Goal: Find specific page/section: Find specific page/section

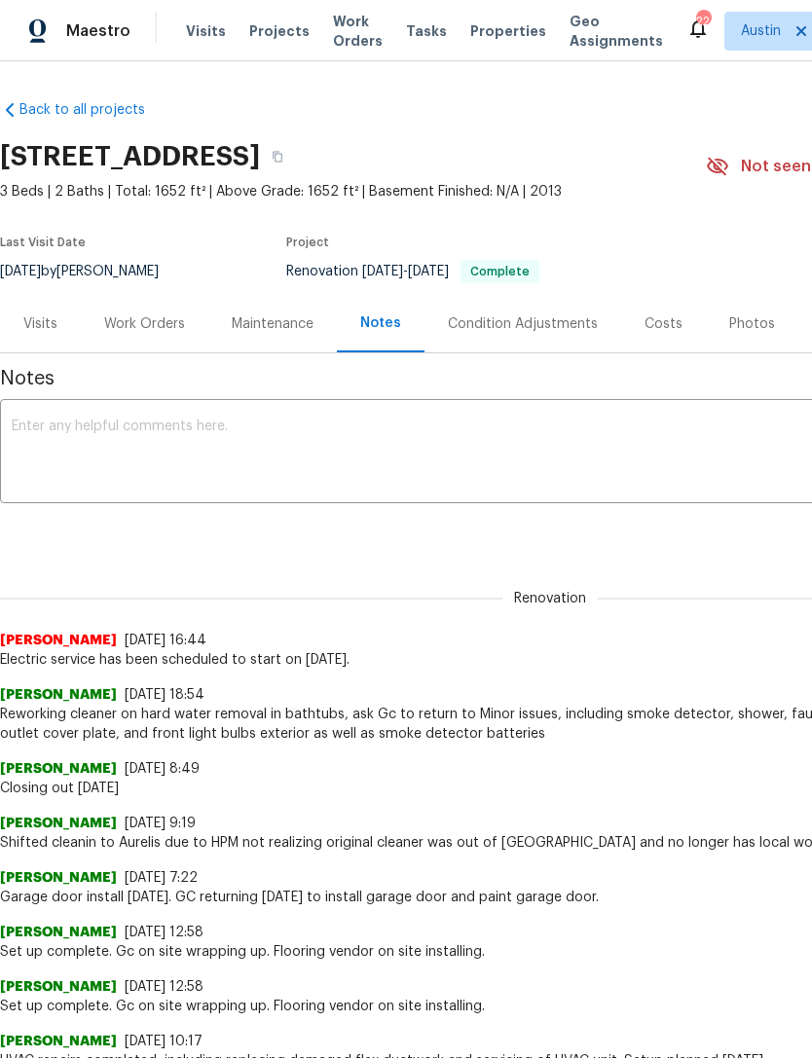
click at [485, 39] on span "Properties" at bounding box center [508, 30] width 76 height 19
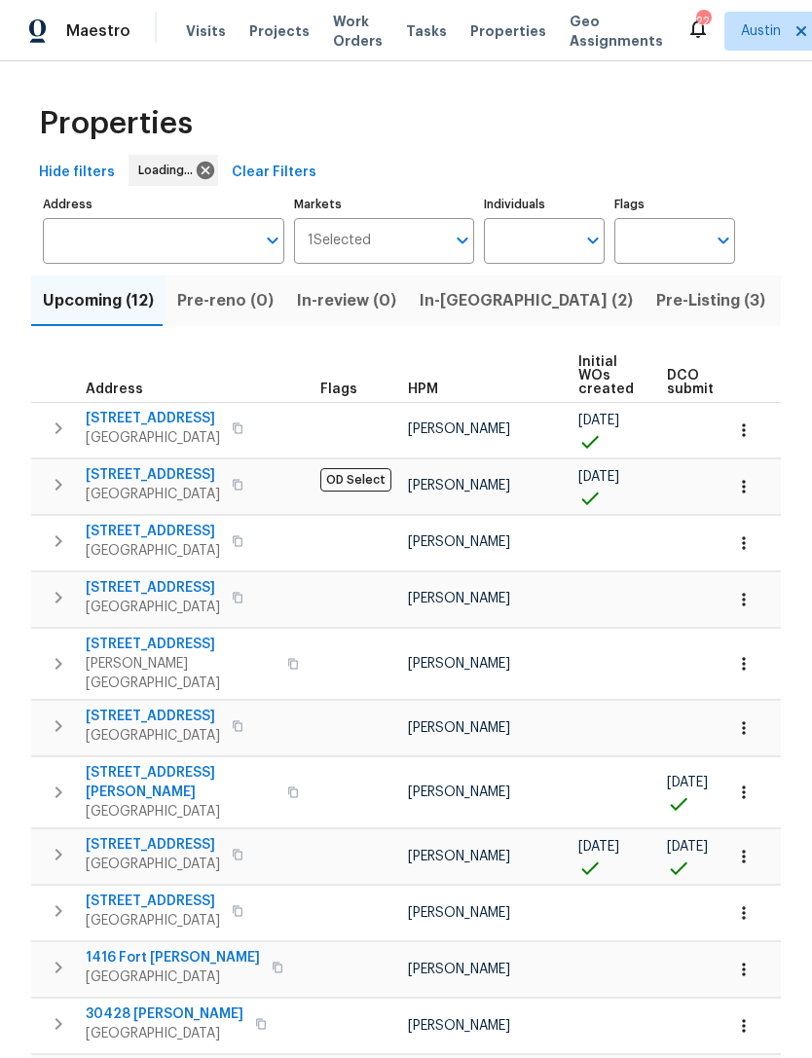
click at [443, 298] on span "In-reno (2)" at bounding box center [525, 300] width 213 height 27
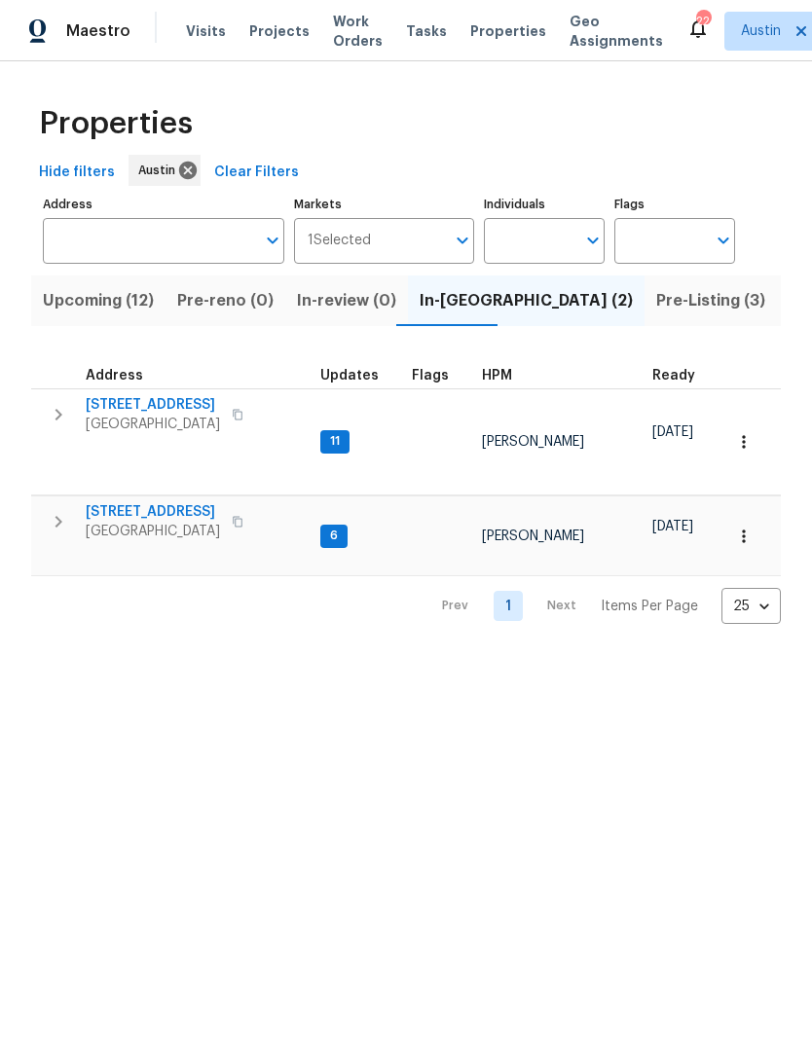
click at [245, 301] on span "Pre-reno (0)" at bounding box center [225, 300] width 96 height 27
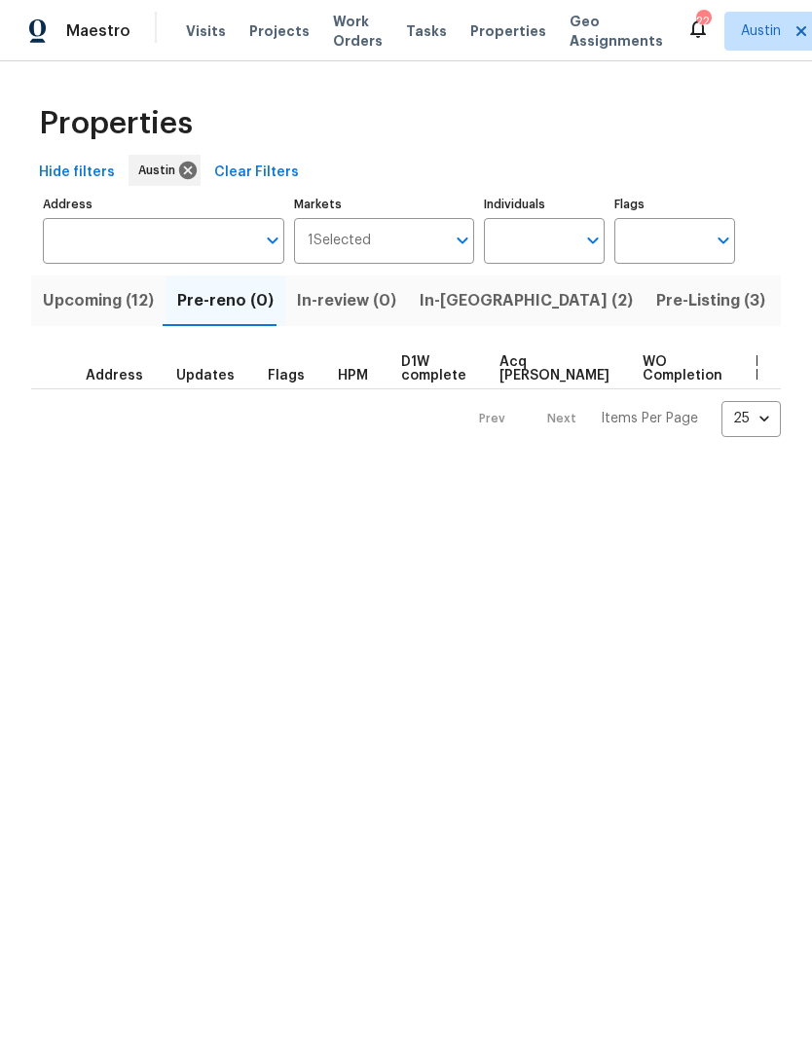
click at [104, 305] on span "Upcoming (12)" at bounding box center [98, 300] width 111 height 27
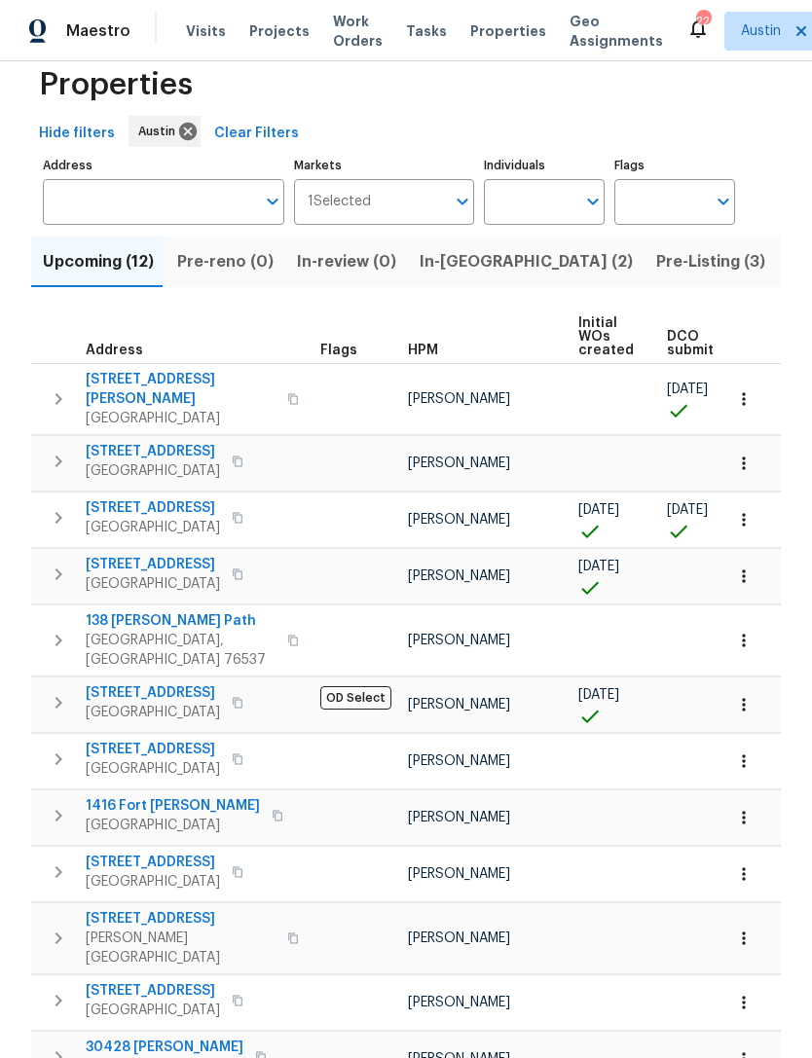
click at [121, 683] on span "[STREET_ADDRESS]" at bounding box center [153, 692] width 134 height 19
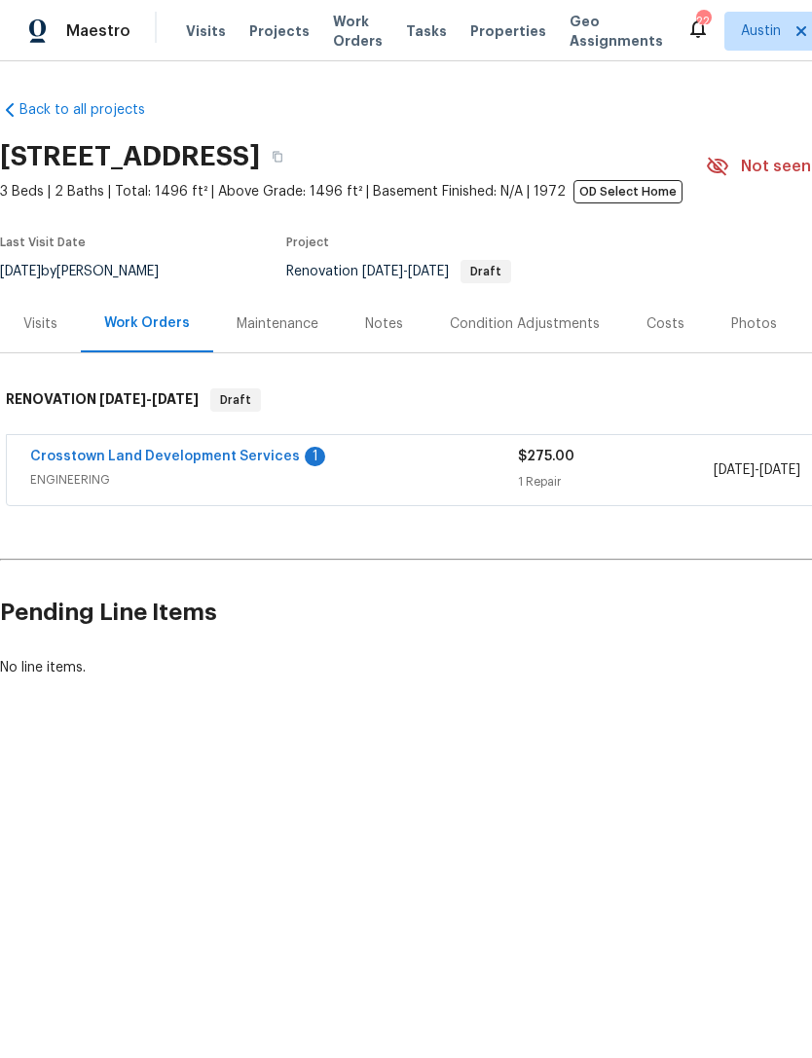
click at [274, 462] on link "Crosstown Land Development Services" at bounding box center [165, 457] width 270 height 14
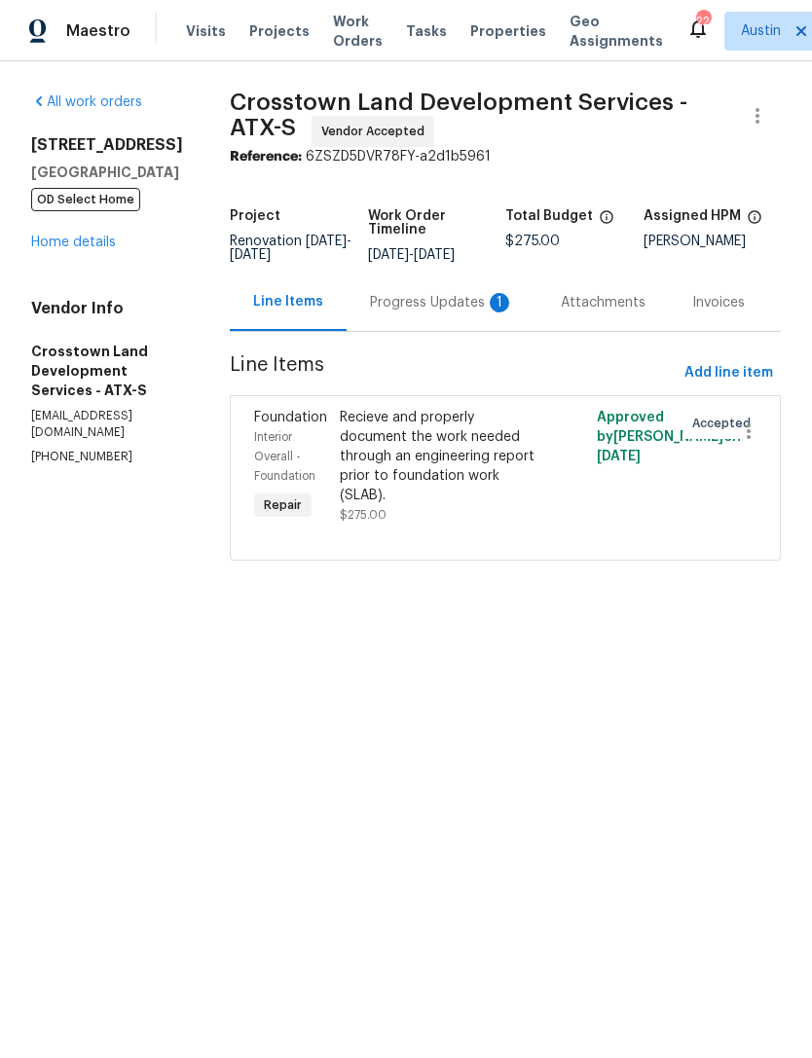
click at [470, 310] on div "Progress Updates 1" at bounding box center [442, 302] width 144 height 19
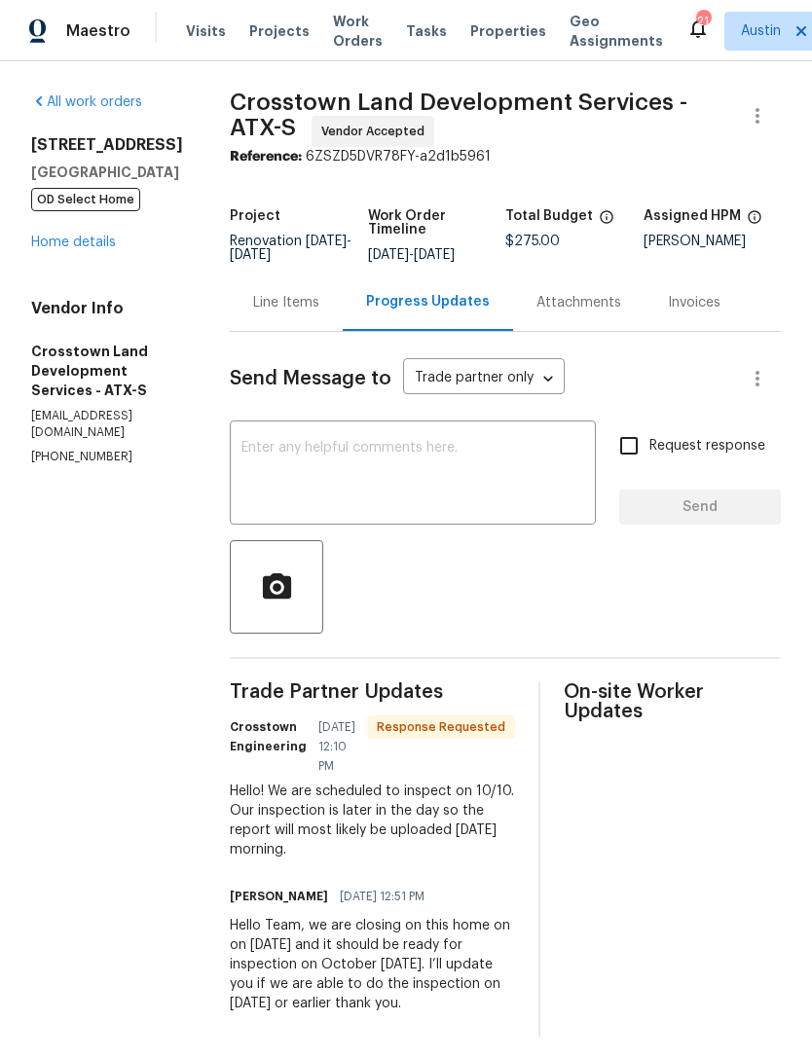
click at [51, 247] on link "Home details" at bounding box center [73, 243] width 85 height 14
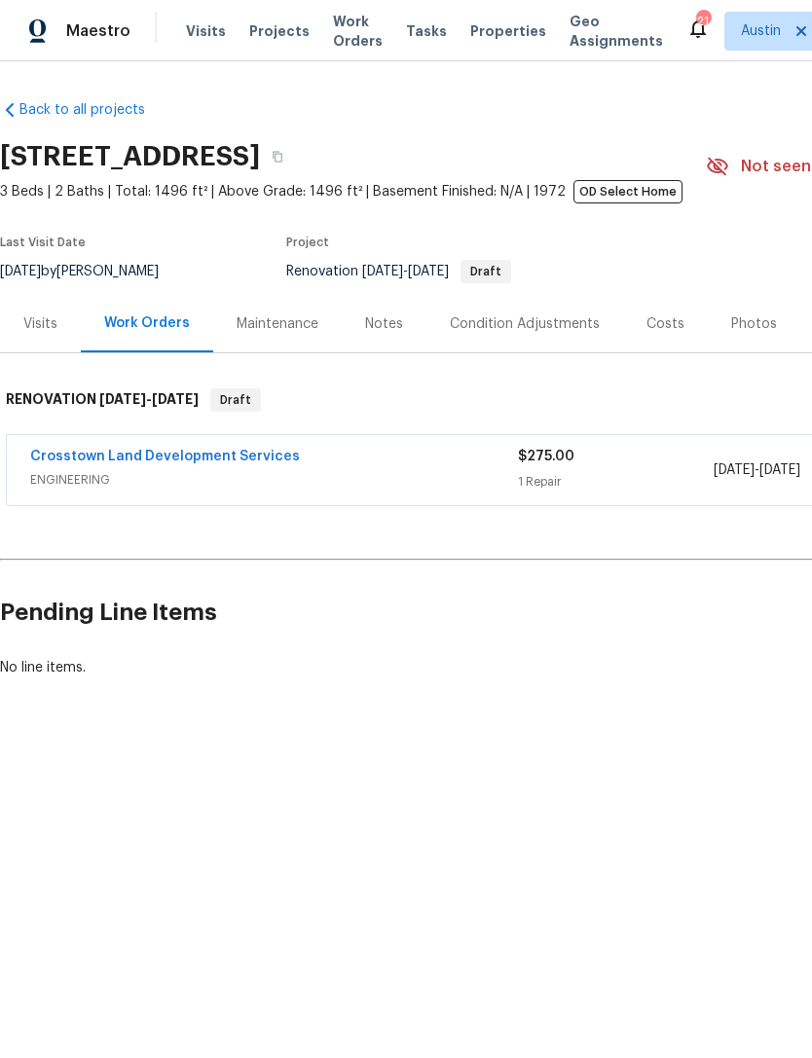
click at [33, 323] on div "Visits" at bounding box center [40, 323] width 34 height 19
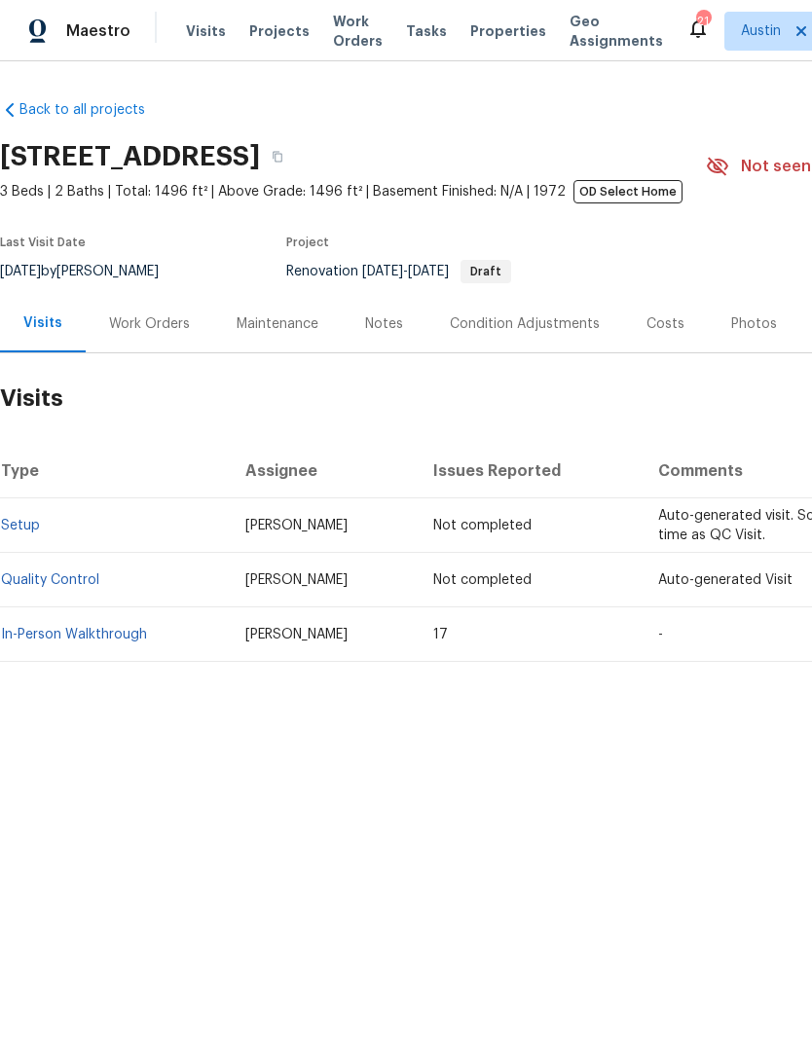
click at [518, 327] on div "Condition Adjustments" at bounding box center [525, 323] width 150 height 19
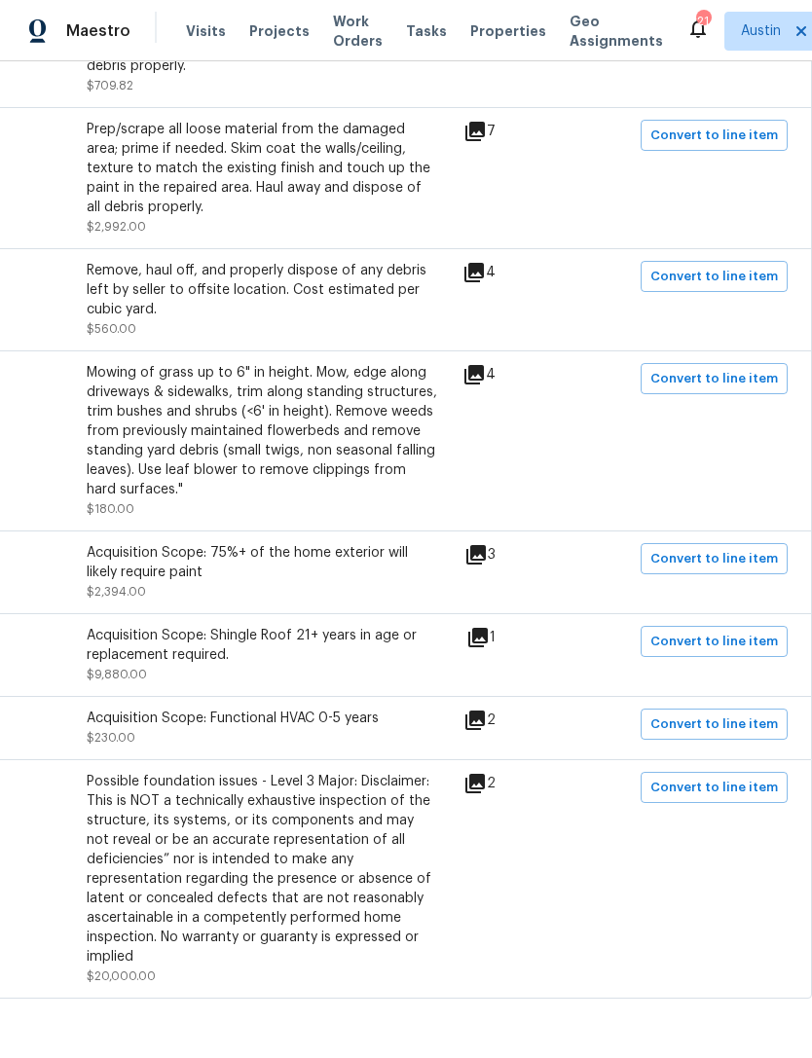
scroll to position [2532, 288]
click at [487, 646] on icon at bounding box center [477, 637] width 23 height 23
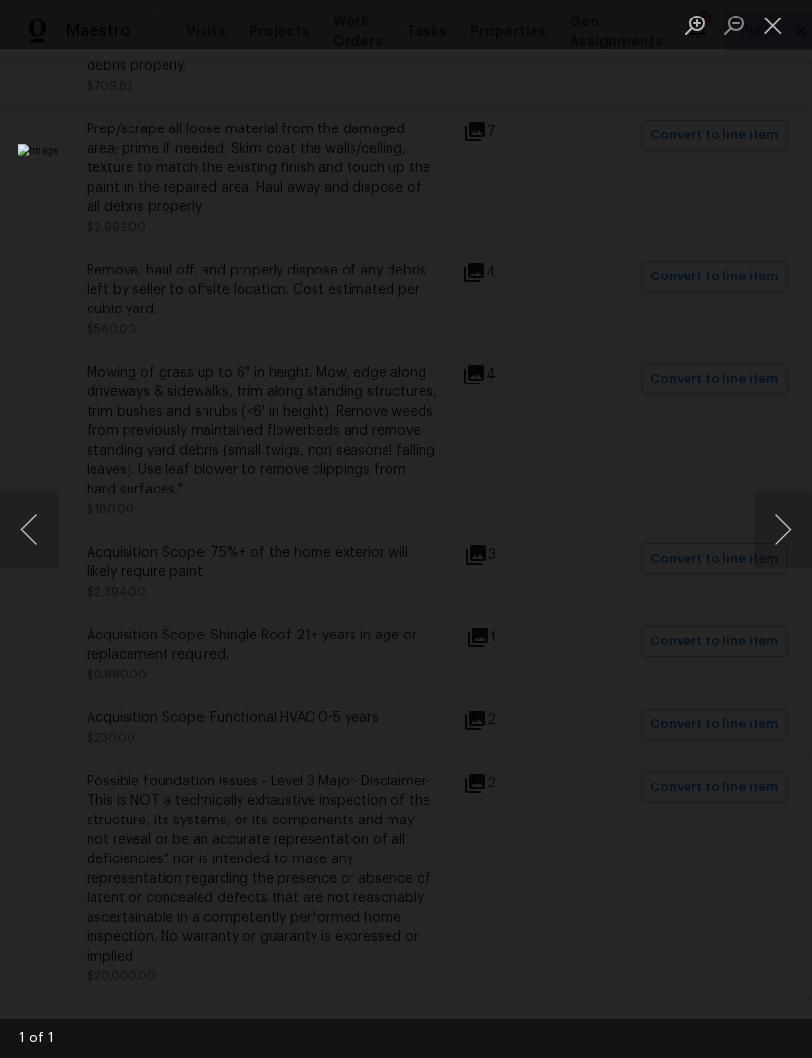
click at [772, 31] on button "Close lightbox" at bounding box center [772, 25] width 39 height 34
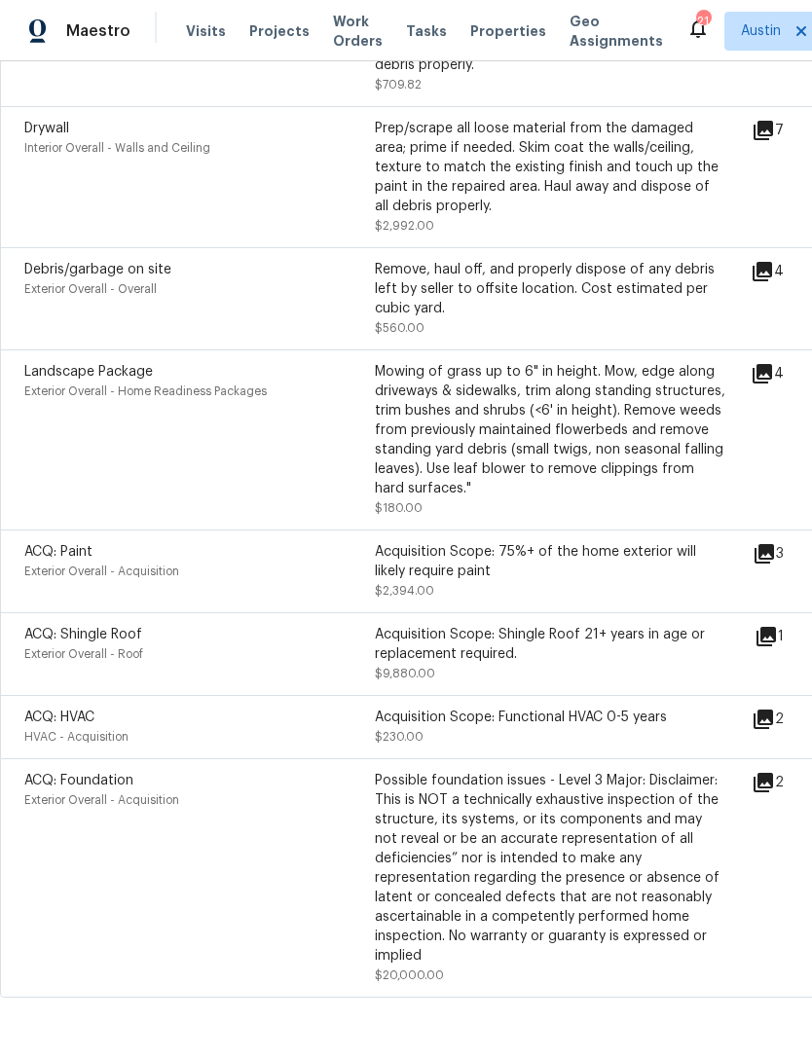
scroll to position [2532, 0]
click at [773, 710] on icon at bounding box center [762, 719] width 19 height 19
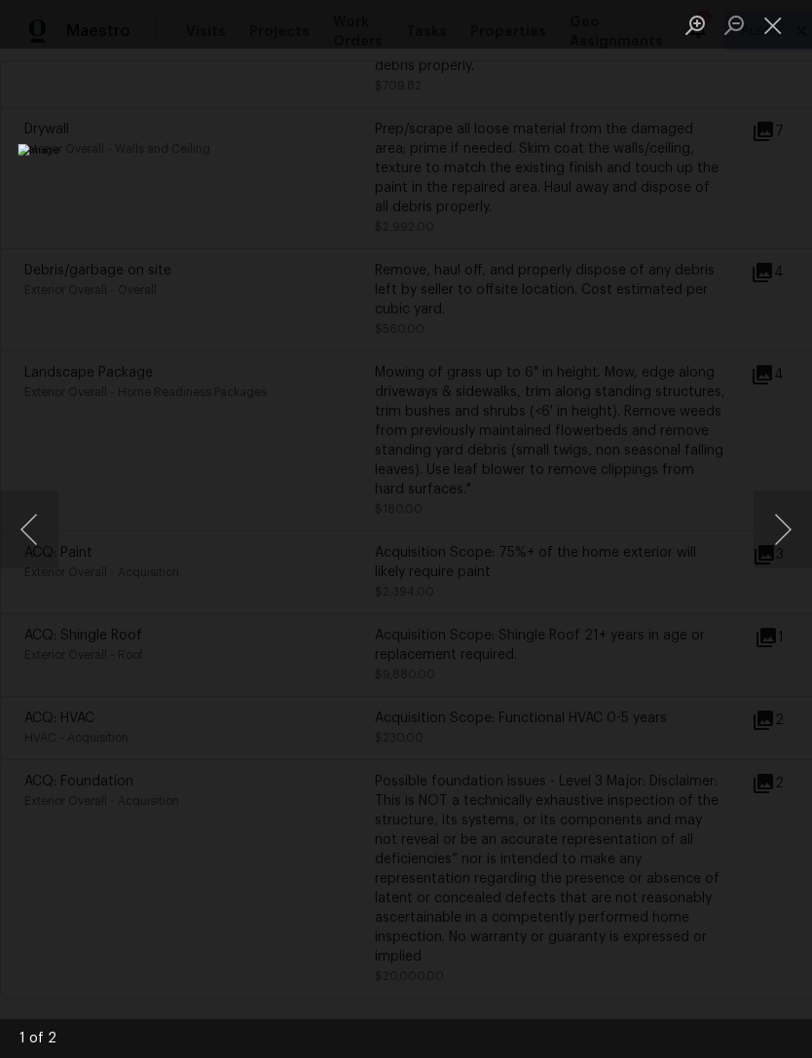
click at [777, 34] on button "Close lightbox" at bounding box center [772, 25] width 39 height 34
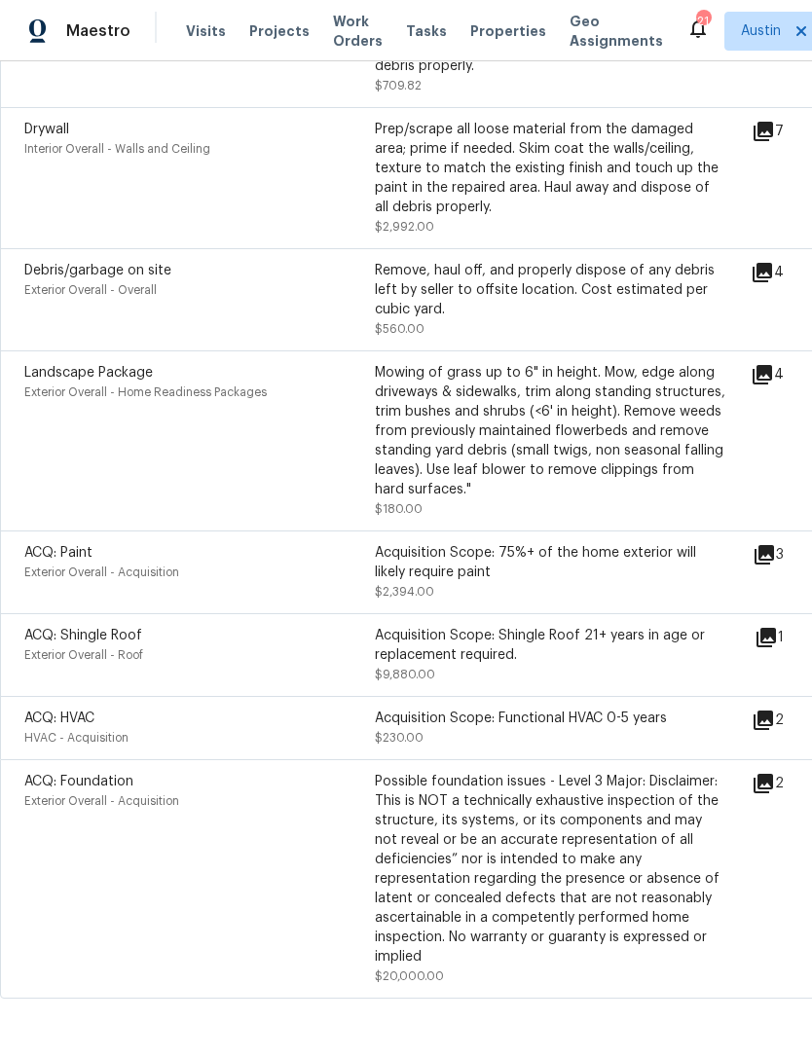
click at [778, 626] on icon at bounding box center [765, 637] width 23 height 23
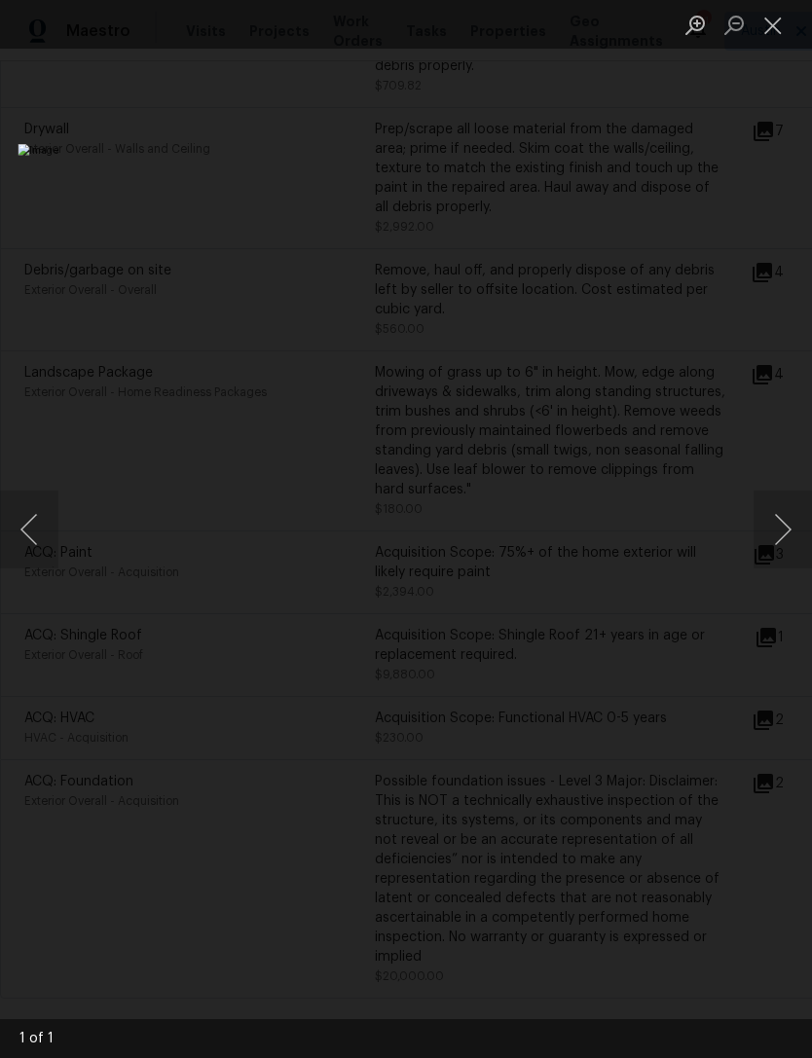
click at [774, 28] on button "Close lightbox" at bounding box center [772, 25] width 39 height 34
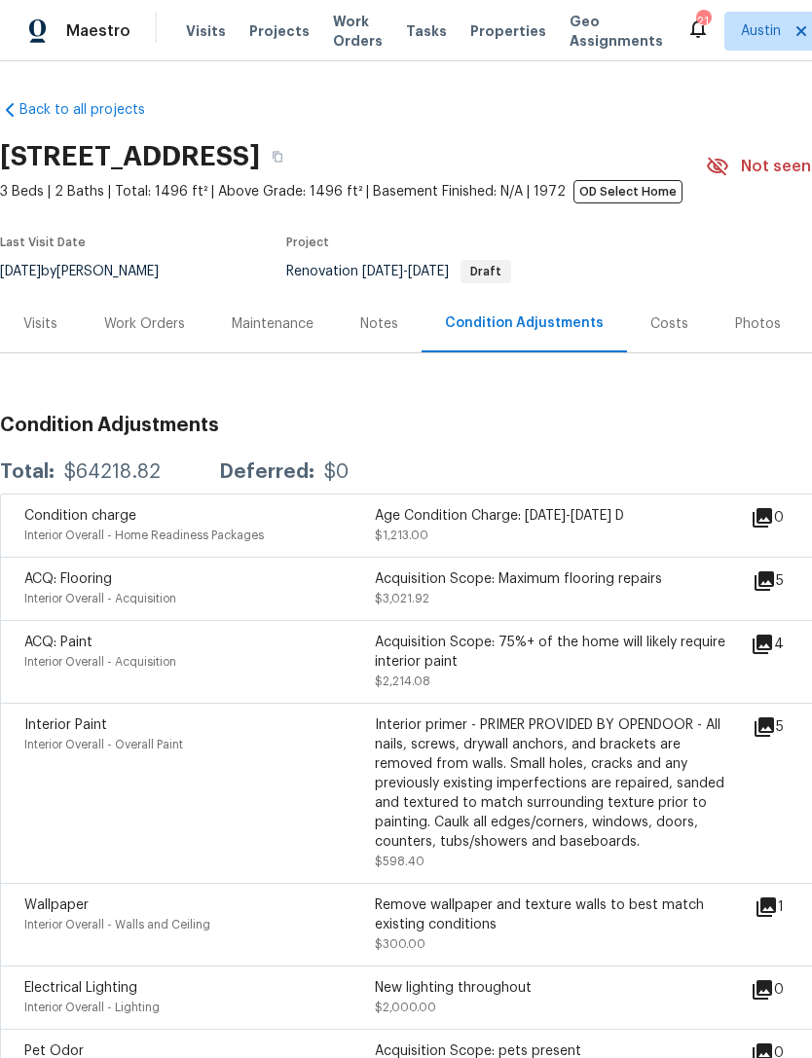
scroll to position [0, 0]
click at [32, 314] on div "Visits" at bounding box center [40, 323] width 34 height 19
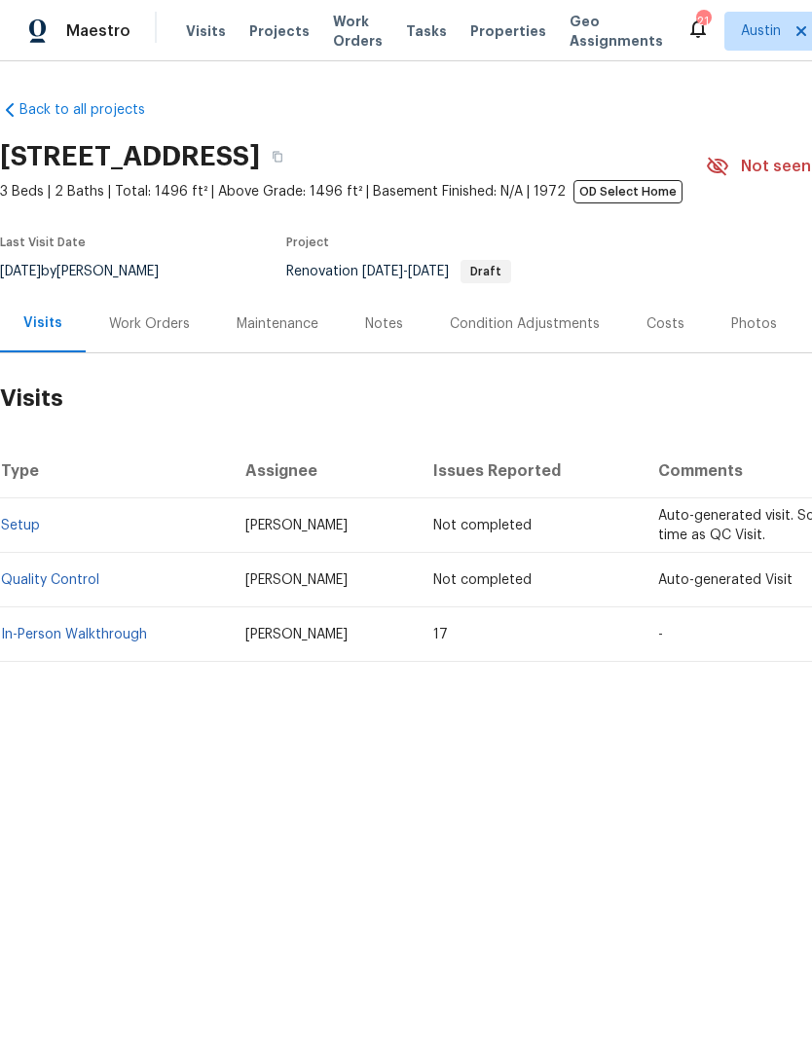
click at [123, 638] on link "In-Person Walkthrough" at bounding box center [74, 635] width 146 height 14
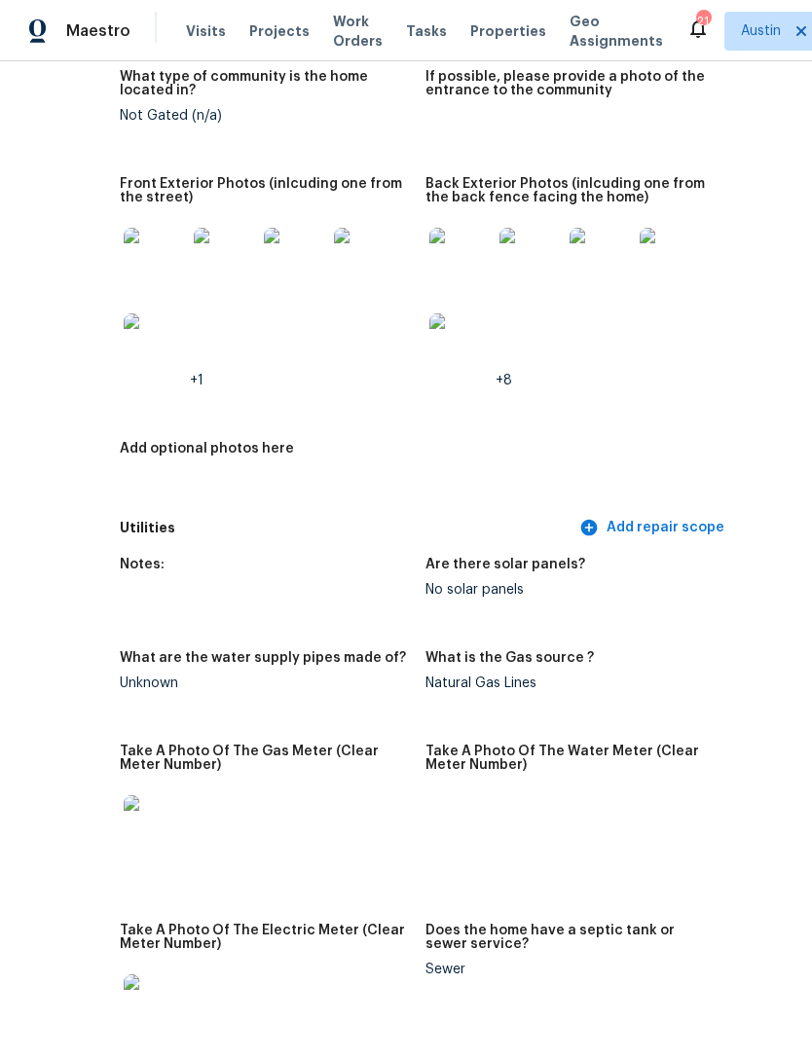
scroll to position [962, 118]
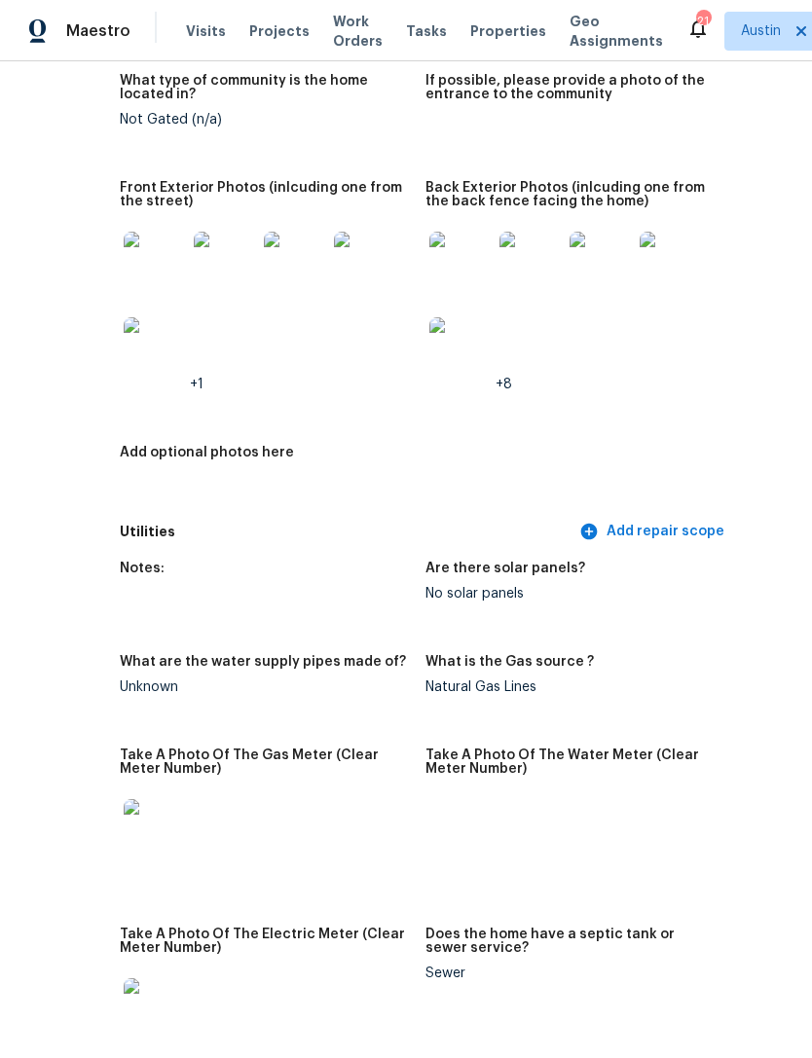
click at [124, 264] on img at bounding box center [155, 263] width 62 height 62
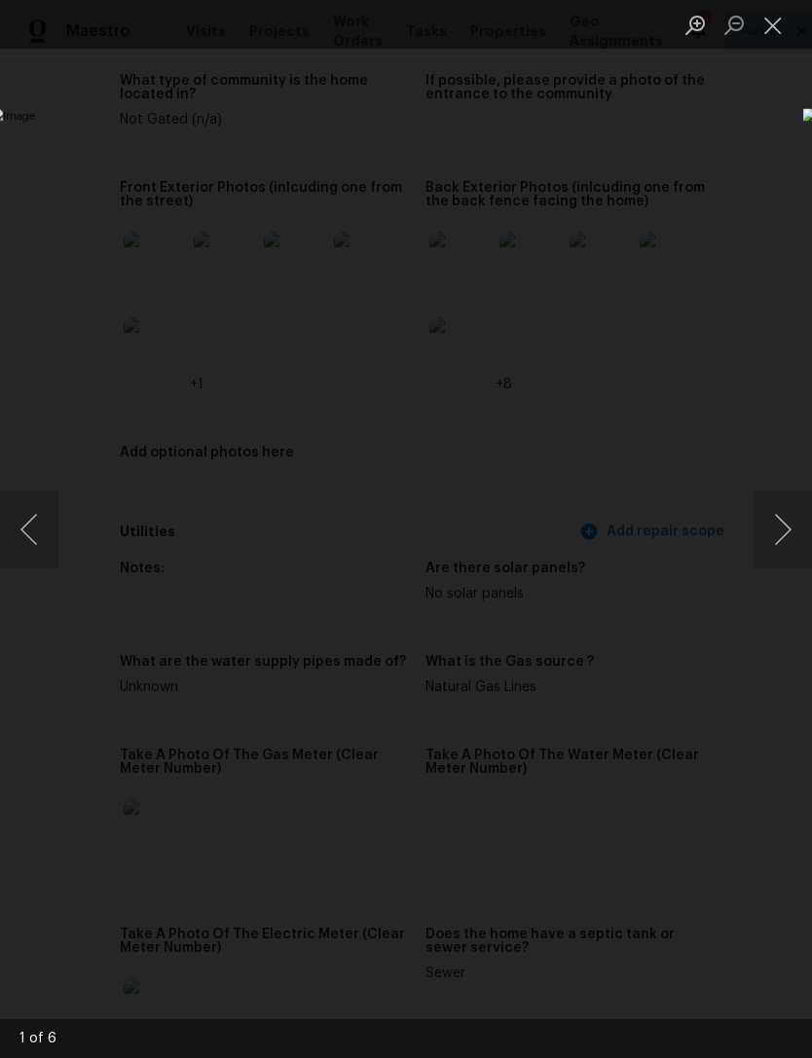
click at [773, 532] on button "Next image" at bounding box center [782, 530] width 58 height 78
click at [779, 539] on button "Next image" at bounding box center [782, 530] width 58 height 78
click at [777, 537] on button "Next image" at bounding box center [782, 530] width 58 height 78
click at [774, 527] on button "Next image" at bounding box center [782, 530] width 58 height 78
click at [782, 536] on button "Next image" at bounding box center [782, 530] width 58 height 78
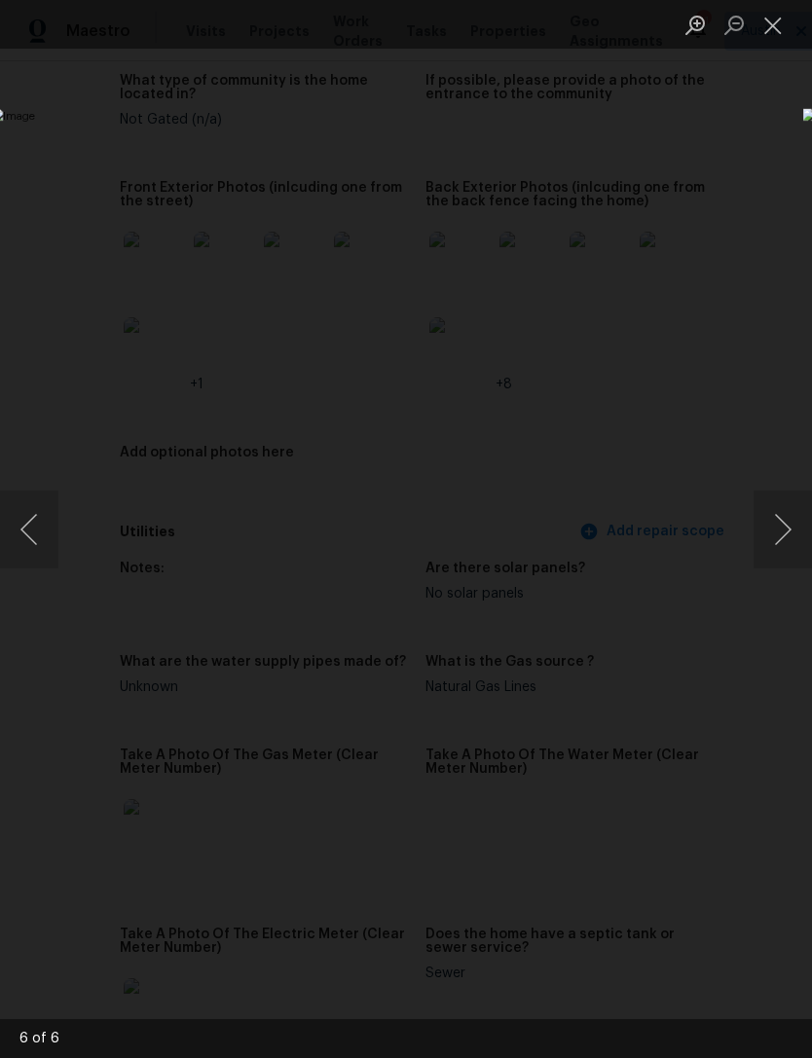
click at [789, 529] on button "Next image" at bounding box center [782, 530] width 58 height 78
click at [658, 258] on div "Lightbox" at bounding box center [406, 529] width 812 height 1058
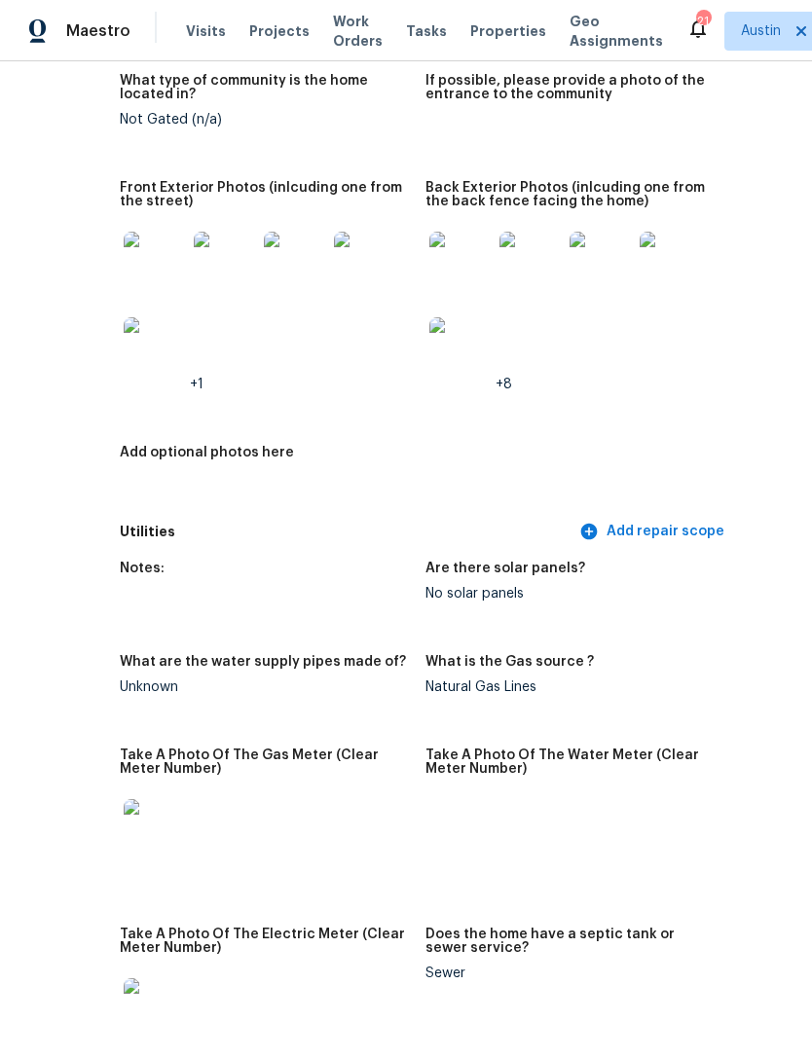
click at [429, 258] on img at bounding box center [460, 263] width 62 height 62
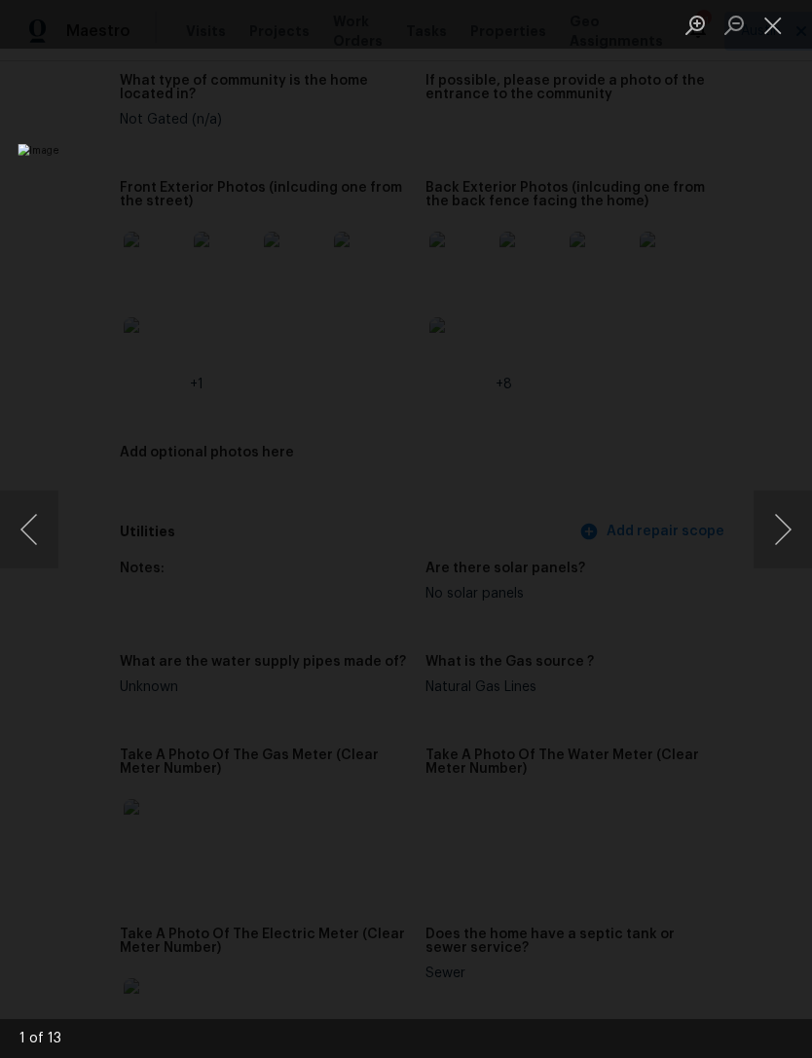
click at [801, 520] on button "Next image" at bounding box center [782, 530] width 58 height 78
click at [787, 524] on button "Next image" at bounding box center [782, 530] width 58 height 78
click at [787, 530] on button "Next image" at bounding box center [782, 530] width 58 height 78
click at [781, 512] on button "Next image" at bounding box center [782, 530] width 58 height 78
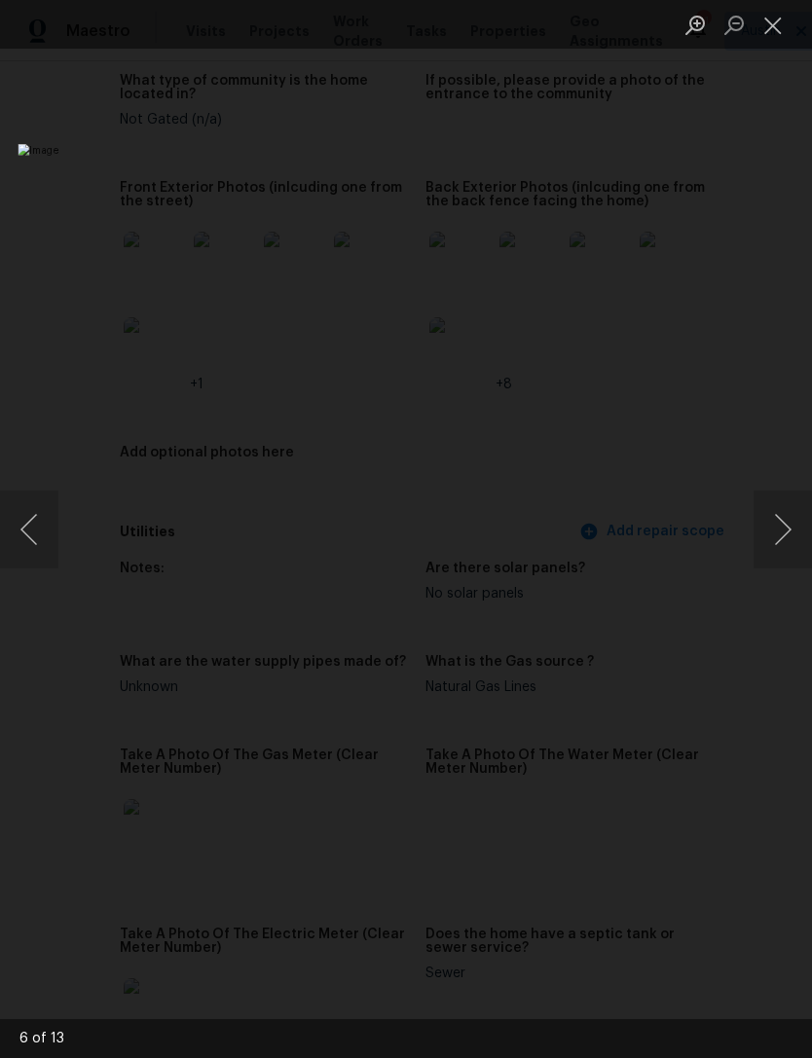
click at [787, 521] on button "Next image" at bounding box center [782, 530] width 58 height 78
click at [783, 531] on button "Next image" at bounding box center [782, 530] width 58 height 78
click at [789, 522] on button "Next image" at bounding box center [782, 530] width 58 height 78
click at [785, 522] on button "Next image" at bounding box center [782, 530] width 58 height 78
click at [787, 527] on button "Next image" at bounding box center [782, 530] width 58 height 78
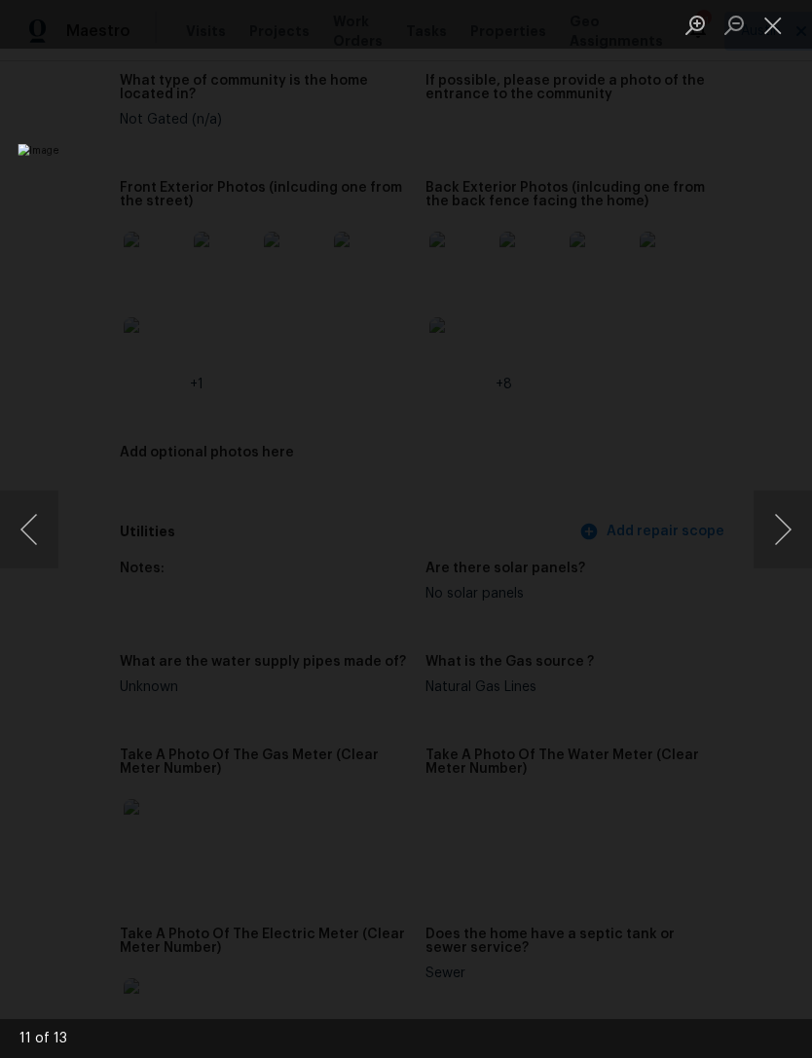
click at [790, 534] on button "Next image" at bounding box center [782, 530] width 58 height 78
click at [785, 516] on button "Next image" at bounding box center [782, 530] width 58 height 78
click at [775, 528] on button "Next image" at bounding box center [782, 530] width 58 height 78
click at [777, 34] on button "Close lightbox" at bounding box center [772, 25] width 39 height 34
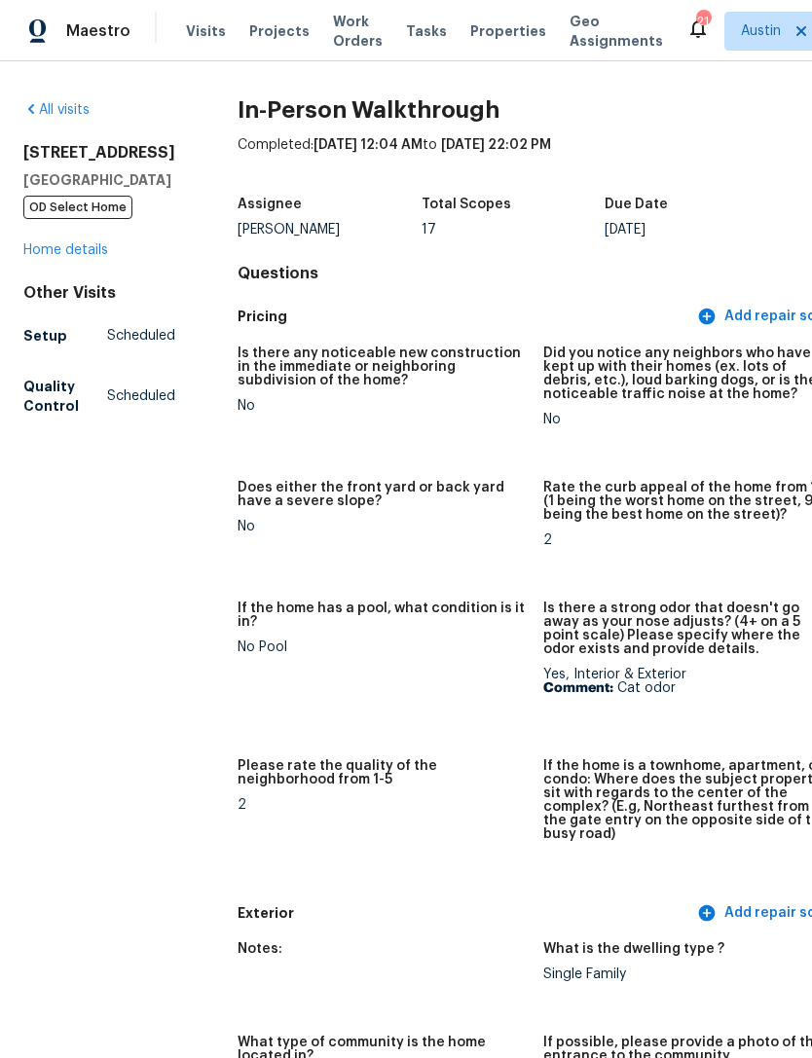
scroll to position [0, 0]
